Goal: Information Seeking & Learning: Learn about a topic

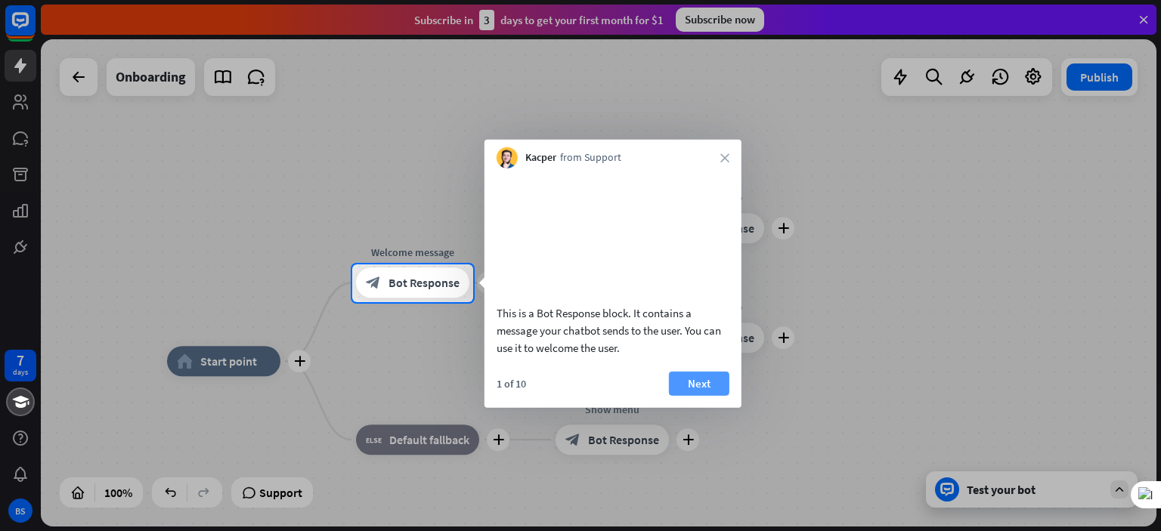
click at [704, 395] on button "Next" at bounding box center [699, 383] width 60 height 24
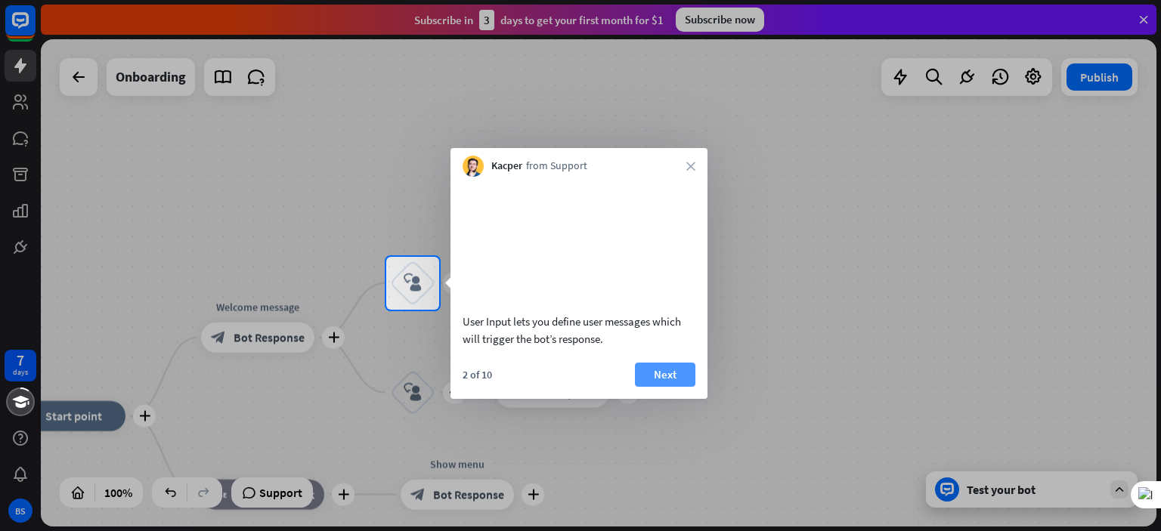
click at [664, 387] on button "Next" at bounding box center [665, 375] width 60 height 24
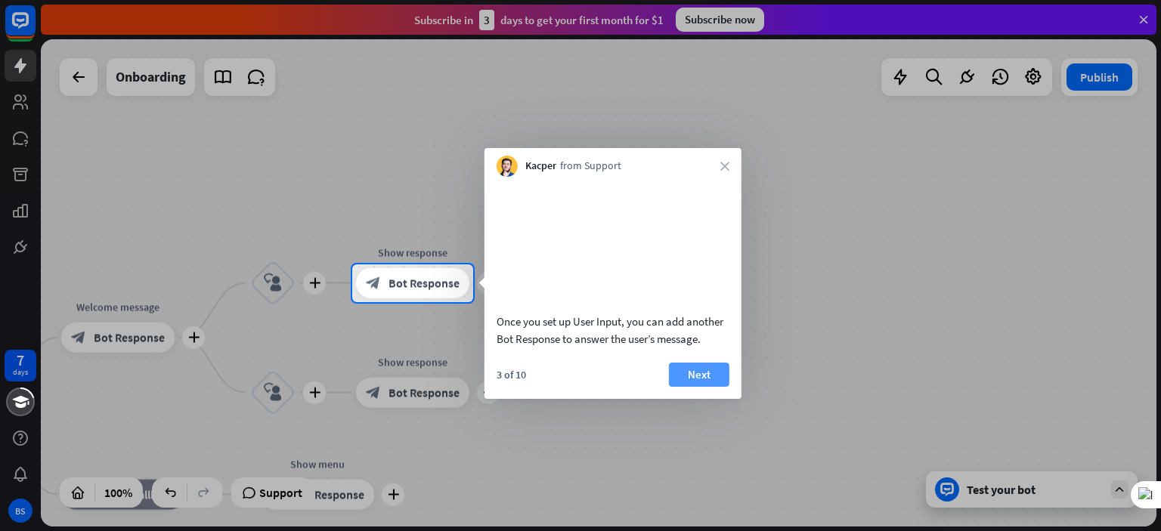
click at [699, 387] on button "Next" at bounding box center [699, 375] width 60 height 24
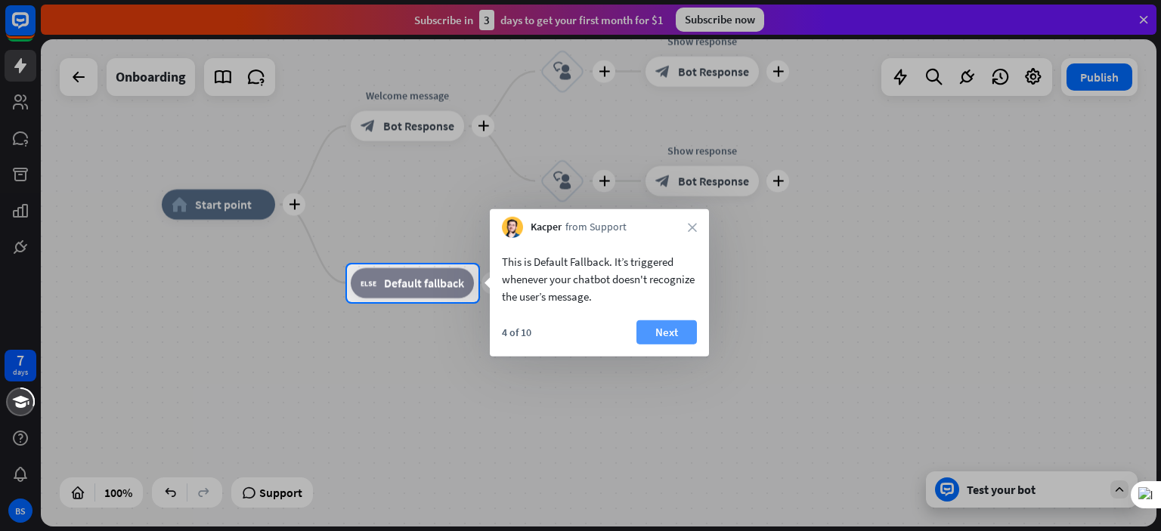
click at [663, 338] on button "Next" at bounding box center [666, 332] width 60 height 24
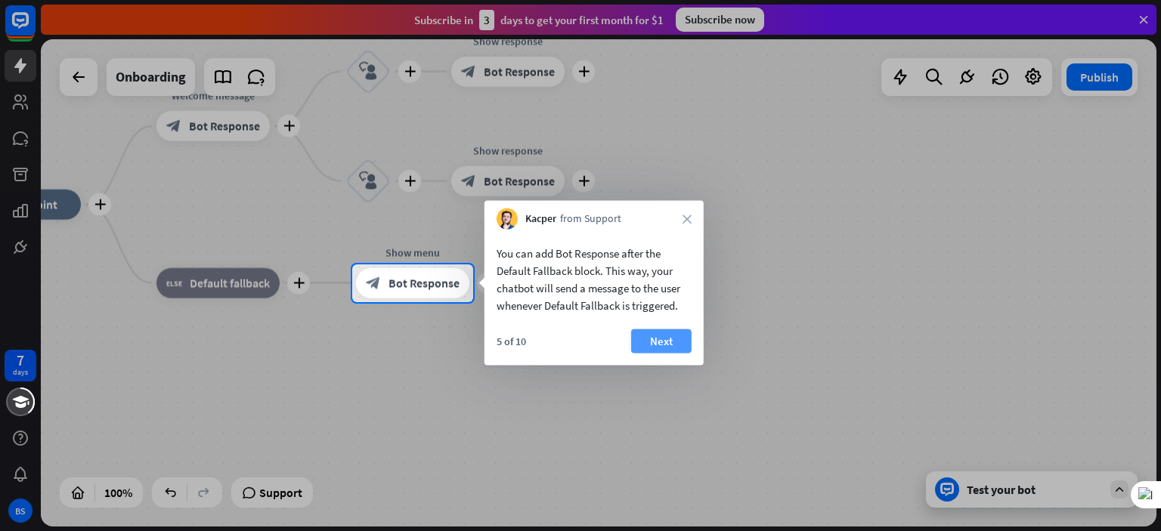
click at [664, 339] on button "Next" at bounding box center [661, 341] width 60 height 24
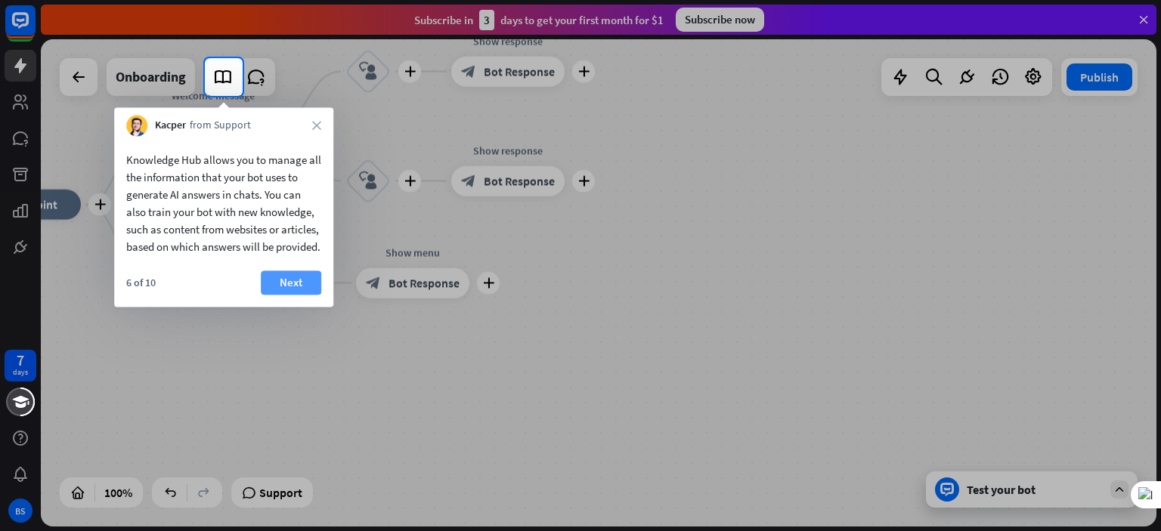
click at [298, 295] on button "Next" at bounding box center [291, 283] width 60 height 24
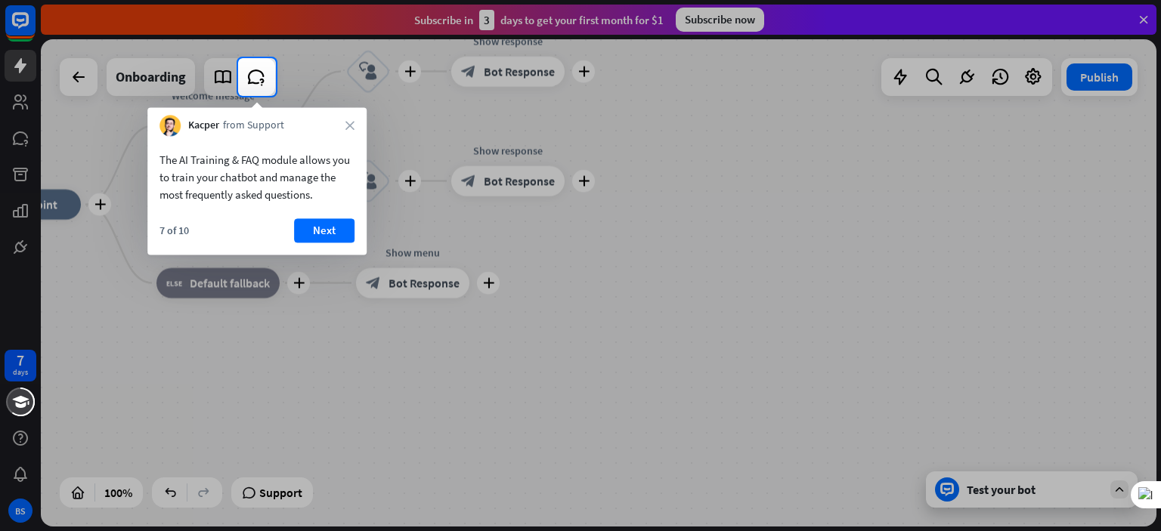
click at [254, 178] on div "The AI Training & FAQ module allows you to train your chatbot and manage the mo…" at bounding box center [256, 177] width 195 height 52
click at [320, 229] on button "Next" at bounding box center [324, 230] width 60 height 24
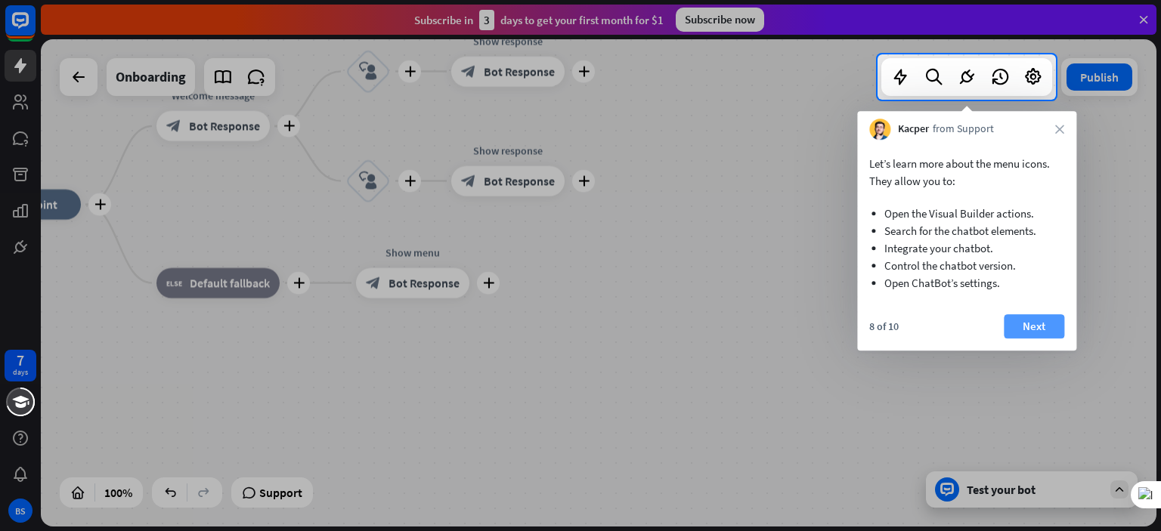
click at [1022, 329] on button "Next" at bounding box center [1034, 326] width 60 height 24
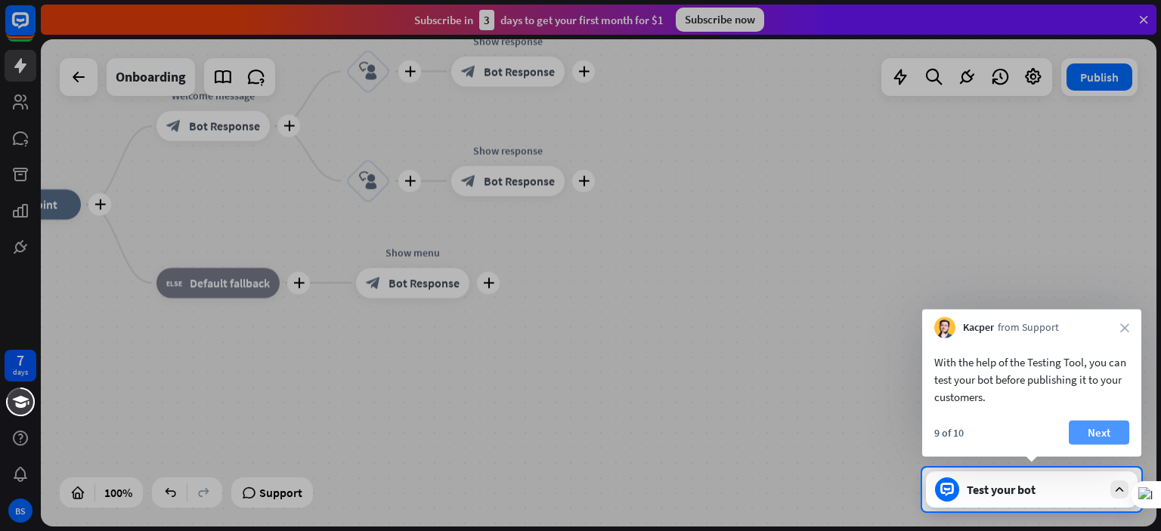
click at [1108, 435] on button "Next" at bounding box center [1099, 433] width 60 height 24
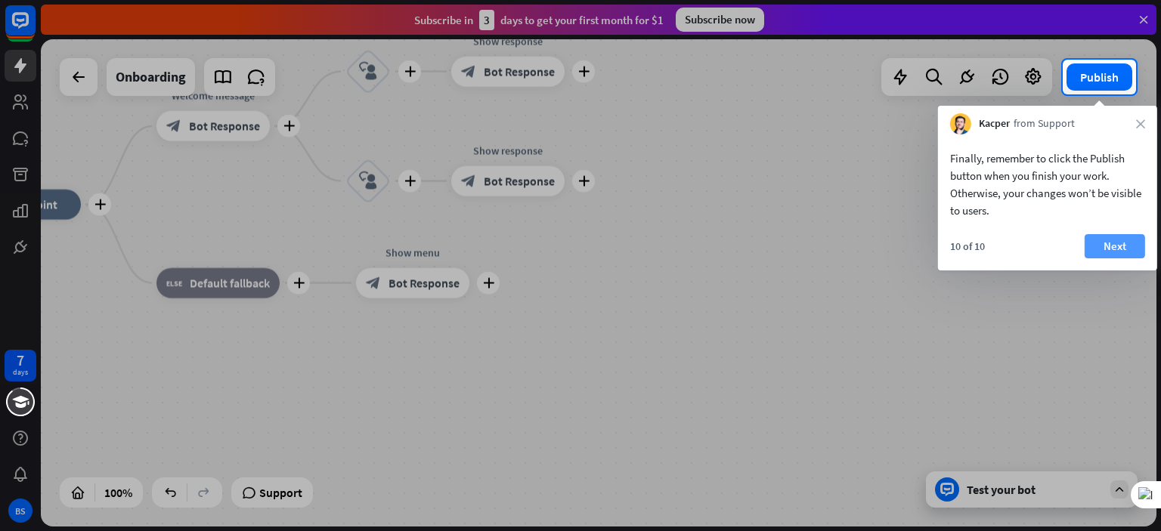
click at [1130, 246] on button "Next" at bounding box center [1114, 246] width 60 height 24
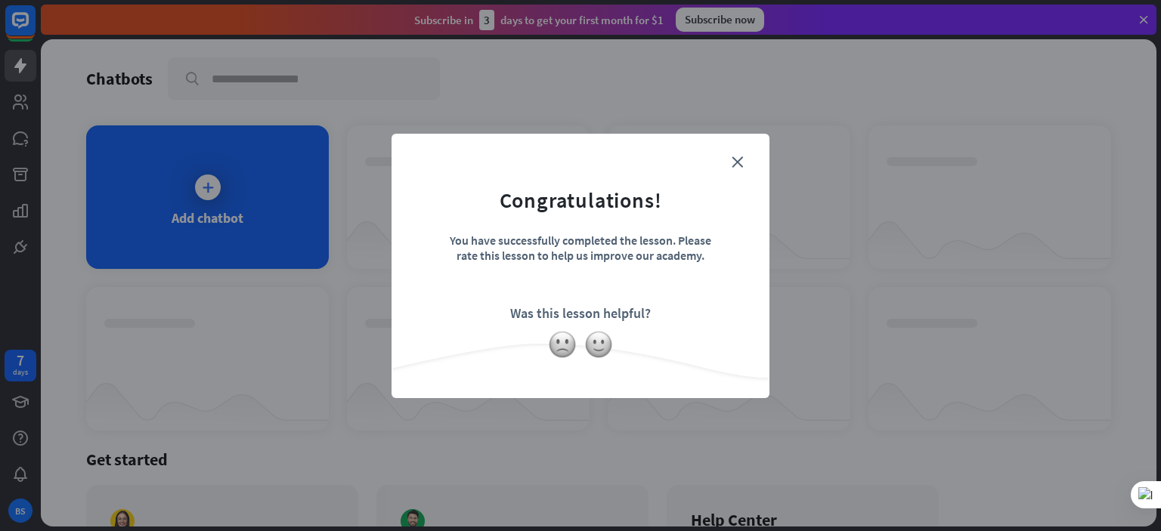
click at [586, 302] on form "Congratulations! You have successfully completed the lesson. Please rate this l…" at bounding box center [580, 243] width 340 height 181
click at [738, 163] on icon "close" at bounding box center [737, 161] width 11 height 11
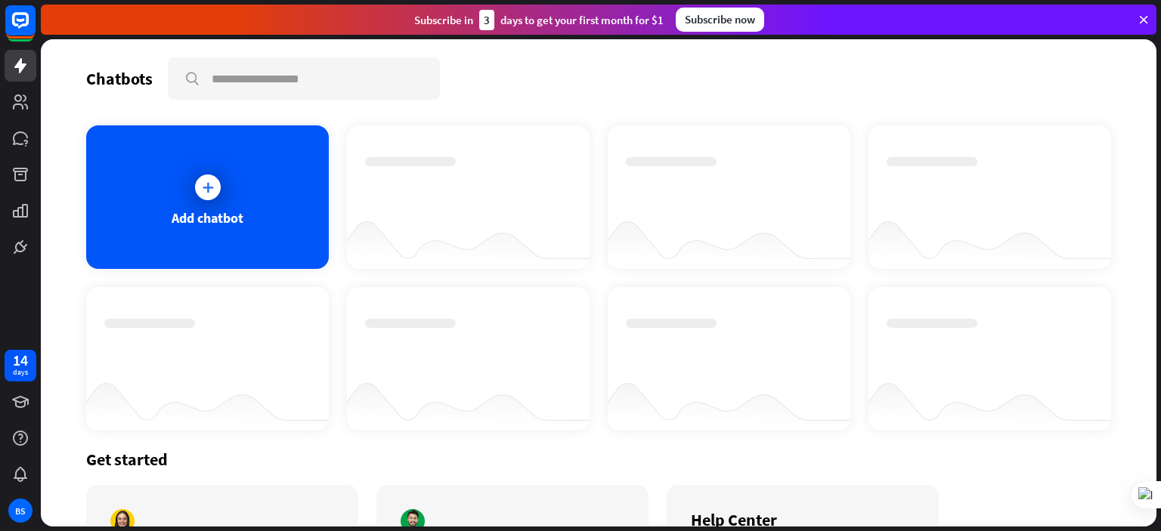
click at [729, 16] on div "Subscribe now" at bounding box center [720, 20] width 88 height 24
click at [886, 20] on div "Subscribe [DATE] to get your first month for $1 Subscribe now" at bounding box center [598, 20] width 1115 height 30
click at [1146, 17] on icon at bounding box center [1144, 20] width 14 height 14
